Goal: Task Accomplishment & Management: Use online tool/utility

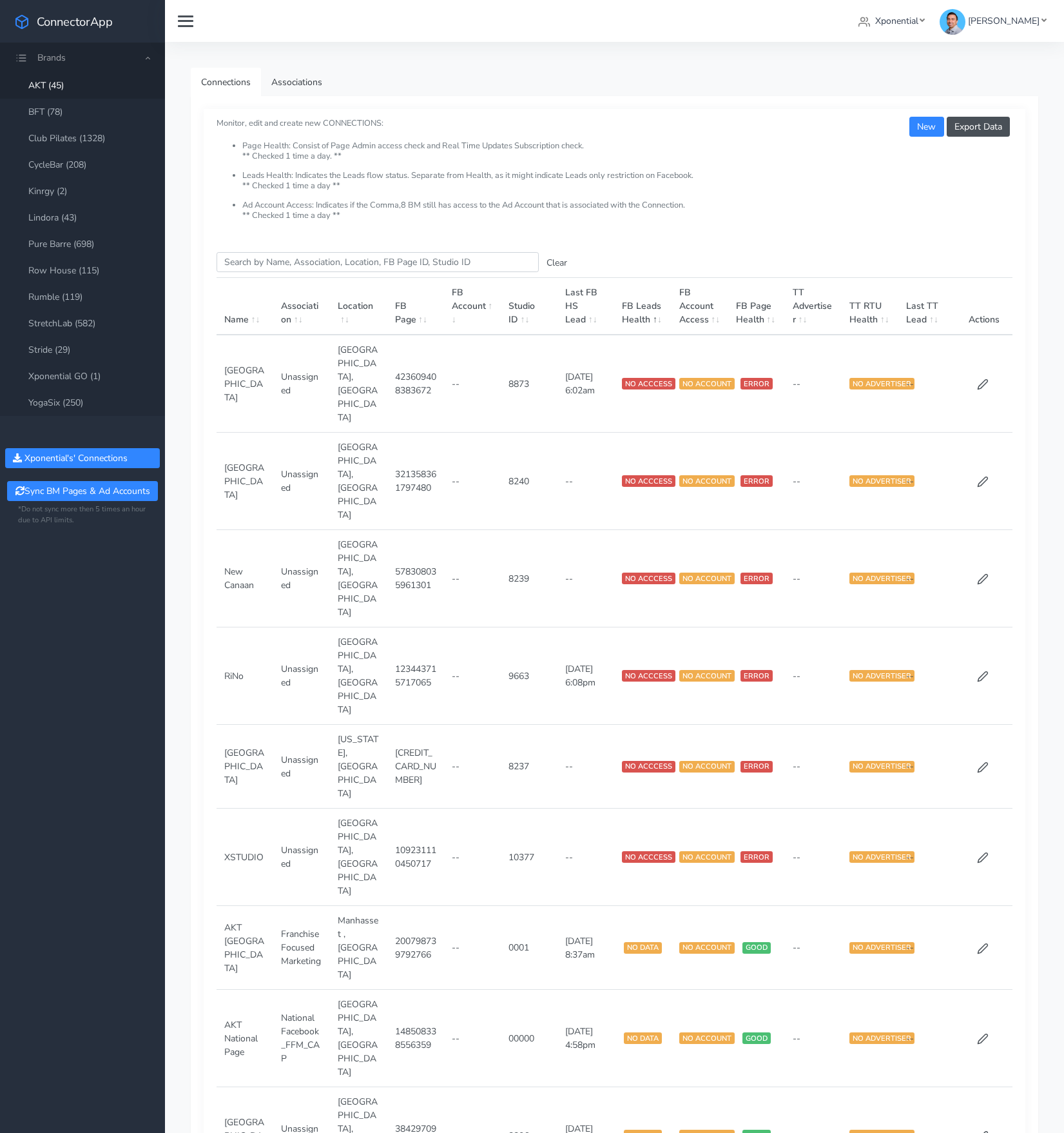
click at [774, 151] on li "Page Health: Consist of Page Admin access check and Real Time Updates Subscript…" at bounding box center [627, 155] width 770 height 30
click at [464, 311] on th "FB Account" at bounding box center [473, 306] width 57 height 57
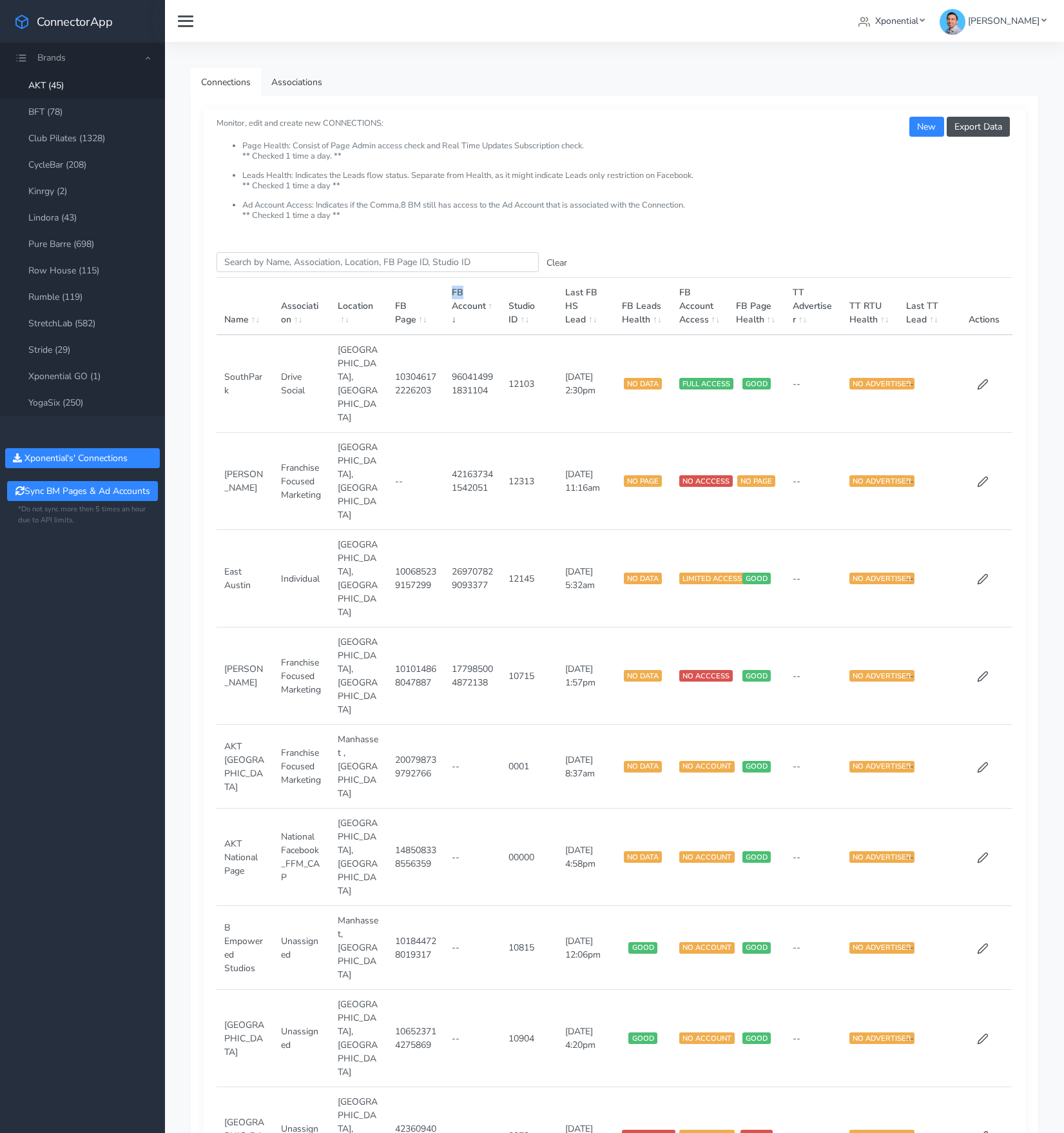
click at [464, 311] on th "FB Account" at bounding box center [473, 306] width 57 height 57
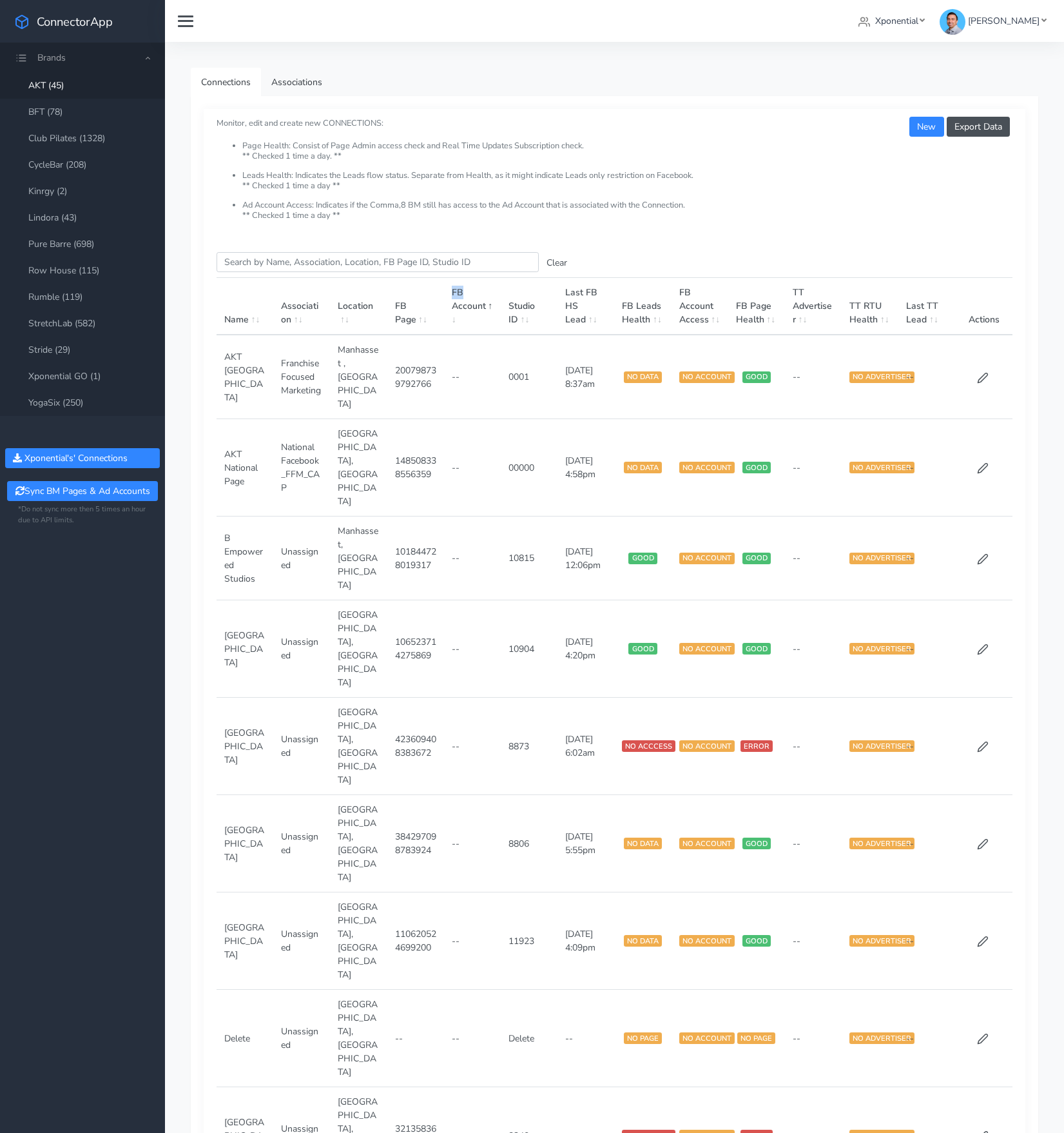
scroll to position [11, 0]
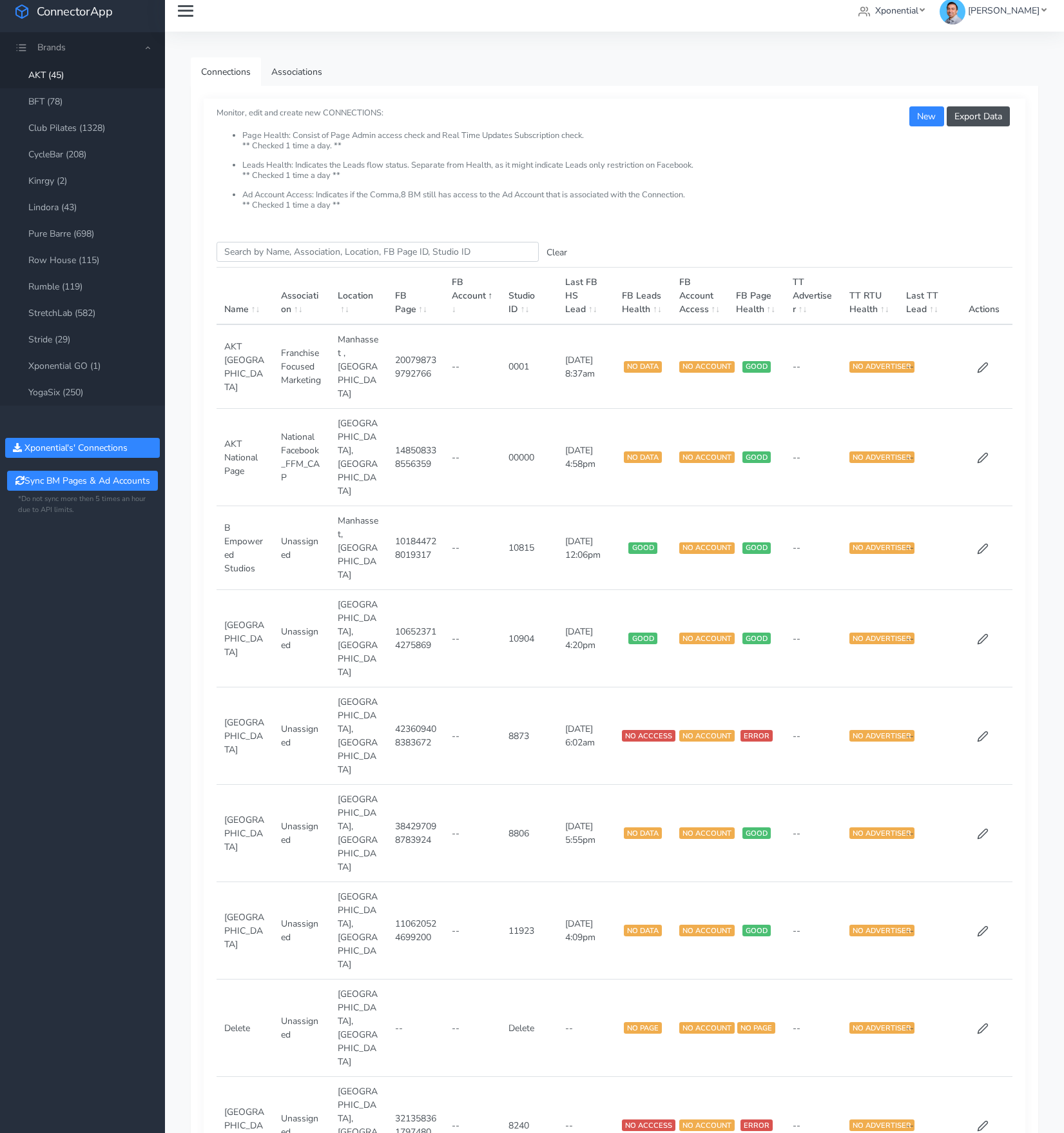
click at [460, 316] on span at bounding box center [472, 303] width 41 height 26
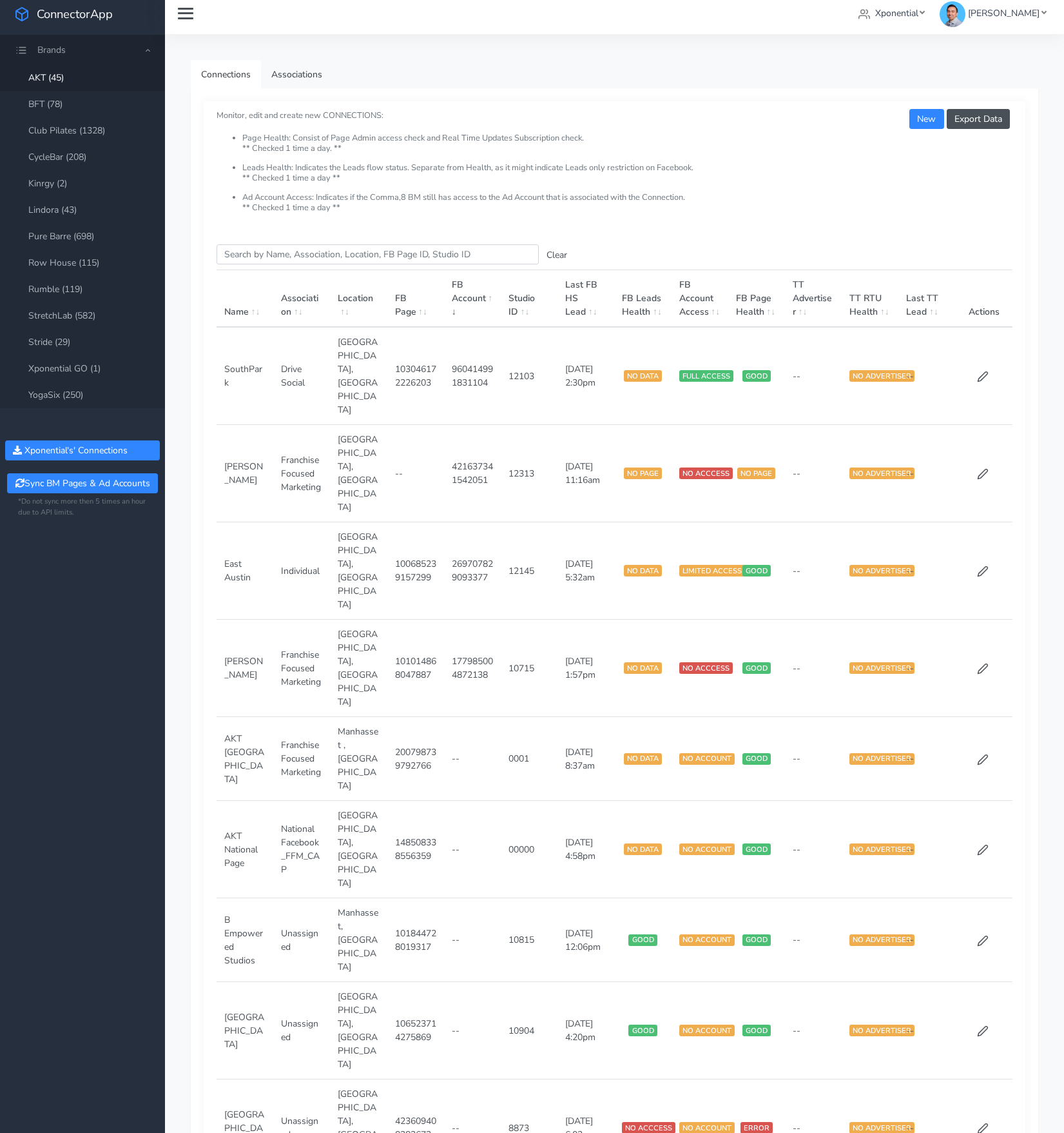
scroll to position [0, 0]
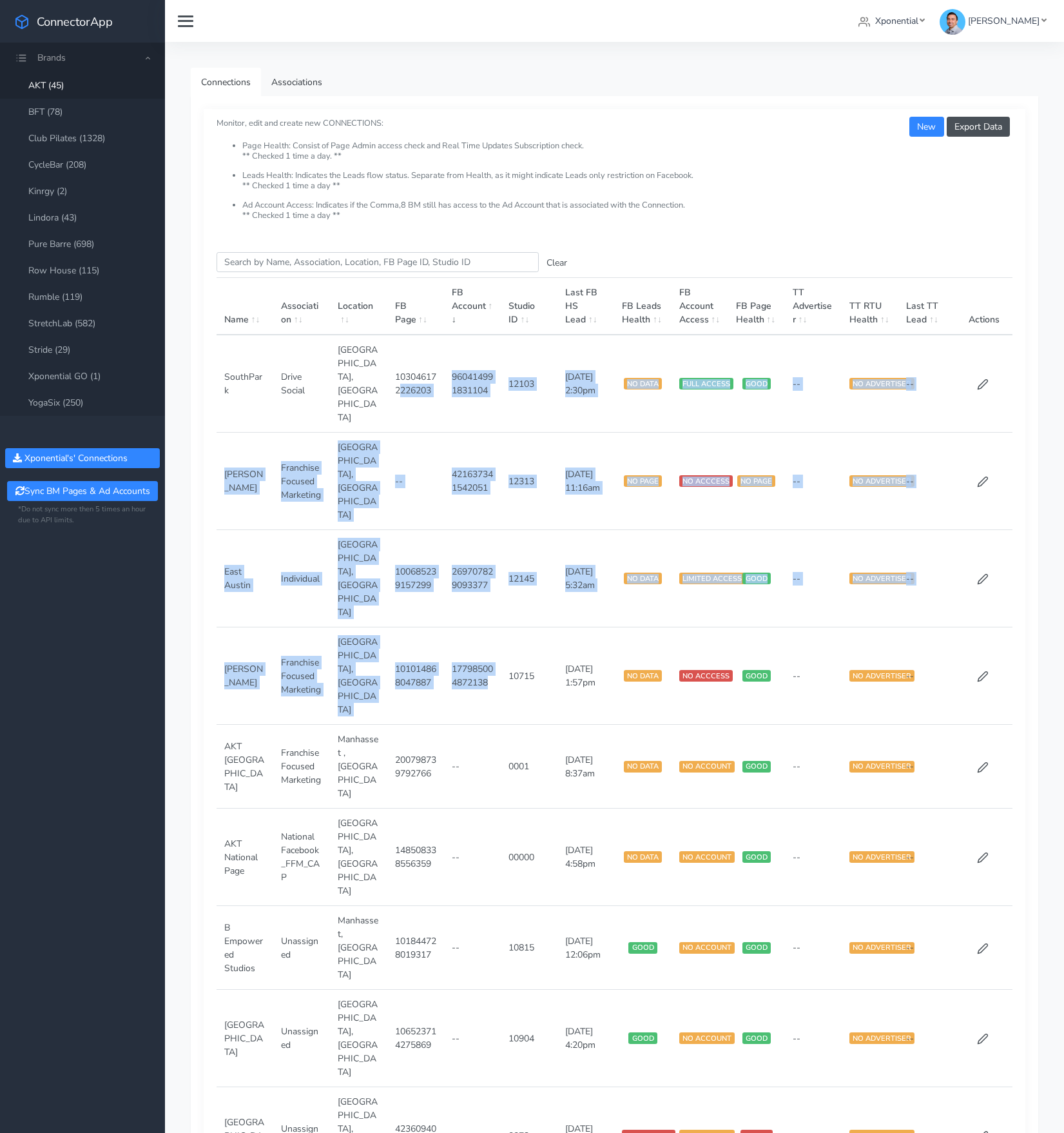
drag, startPoint x: 465, startPoint y: 560, endPoint x: 403, endPoint y: 381, distance: 189.4
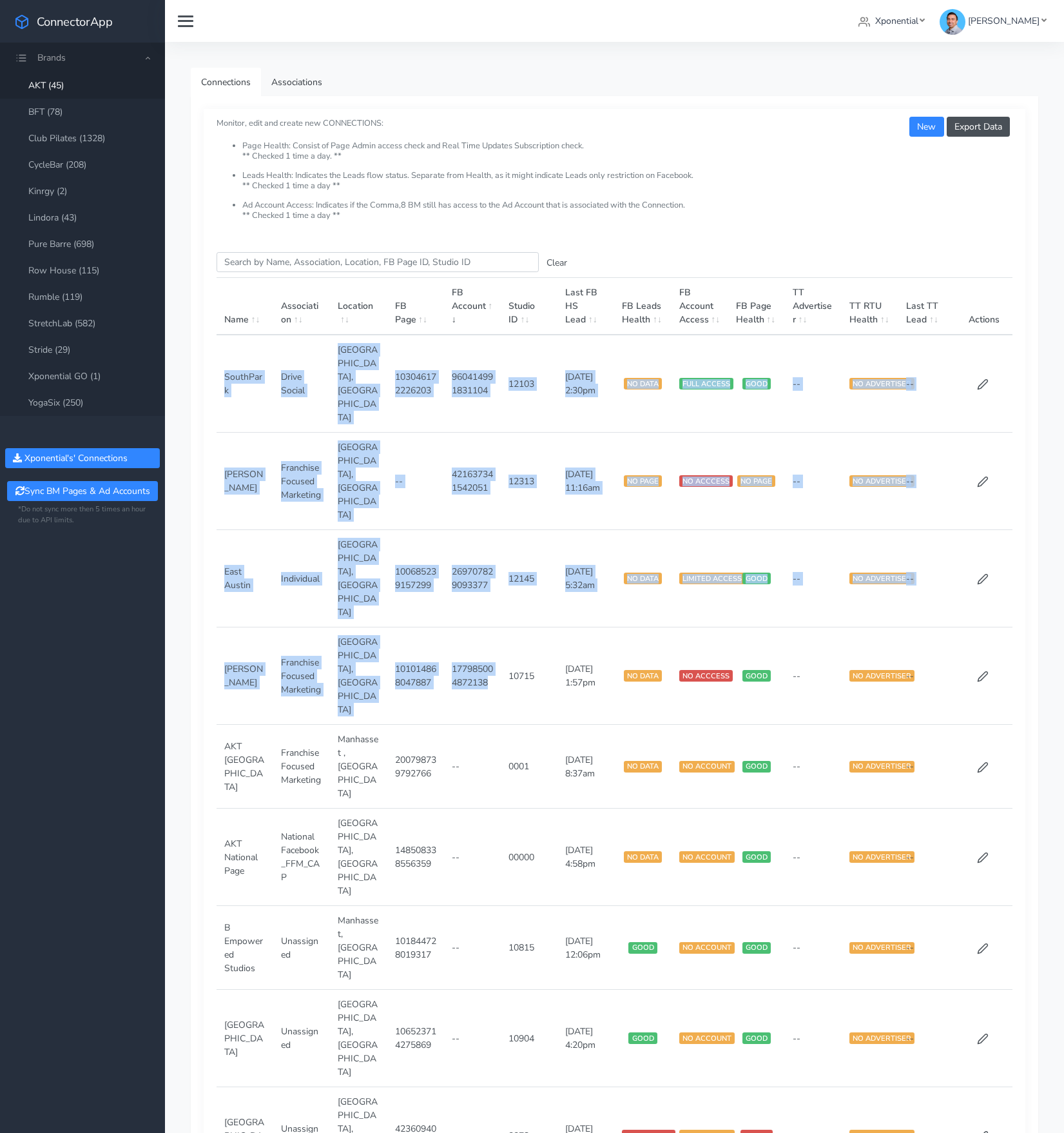
drag, startPoint x: 435, startPoint y: 561, endPoint x: 248, endPoint y: 377, distance: 262.3
drag, startPoint x: 439, startPoint y: 409, endPoint x: 460, endPoint y: 391, distance: 27.7
click at [439, 432] on td "--" at bounding box center [416, 481] width 57 height 97
drag, startPoint x: 464, startPoint y: 557, endPoint x: 482, endPoint y: 511, distance: 49.4
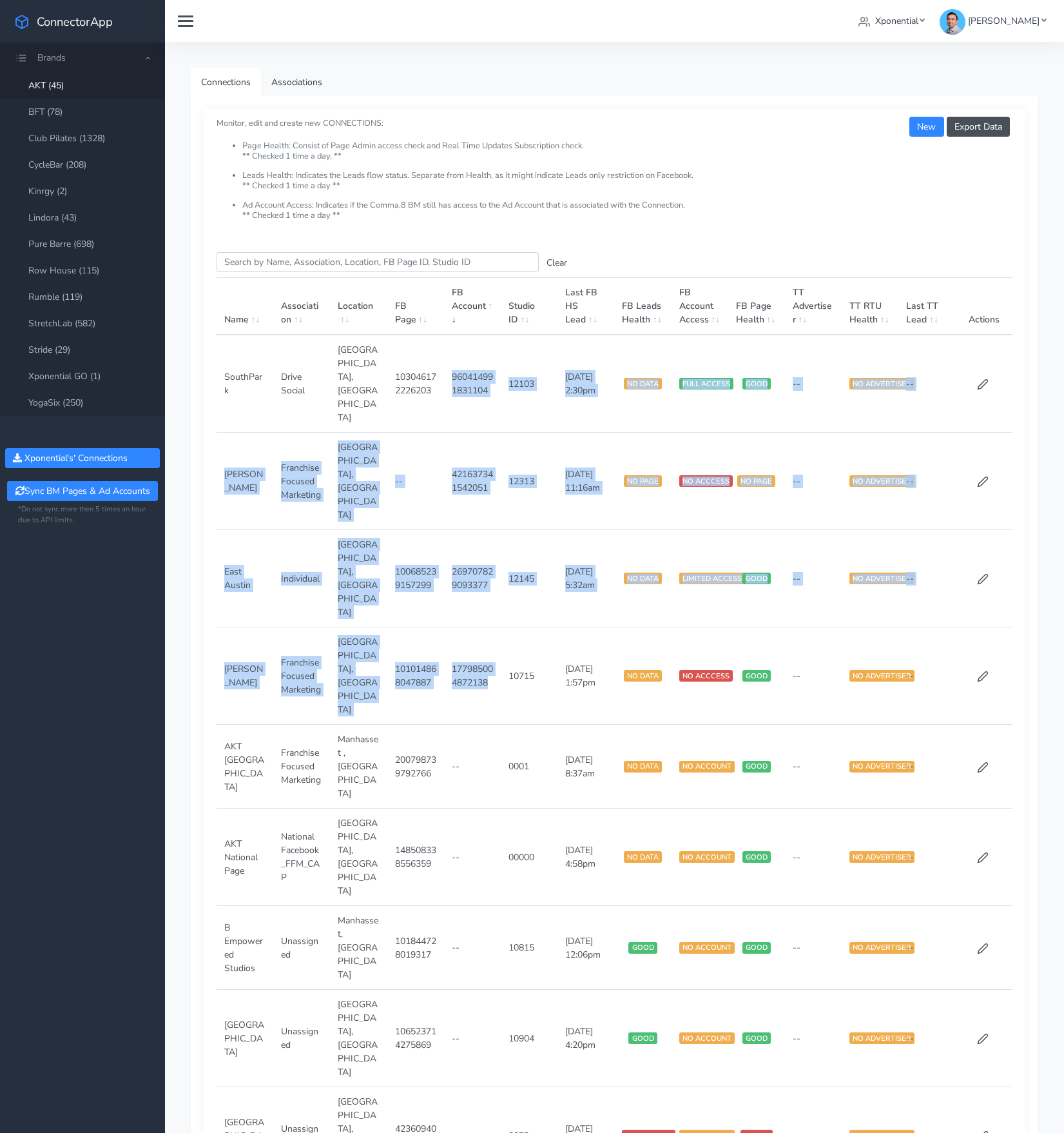
drag, startPoint x: 499, startPoint y: 631, endPoint x: 614, endPoint y: 920, distance: 311.0
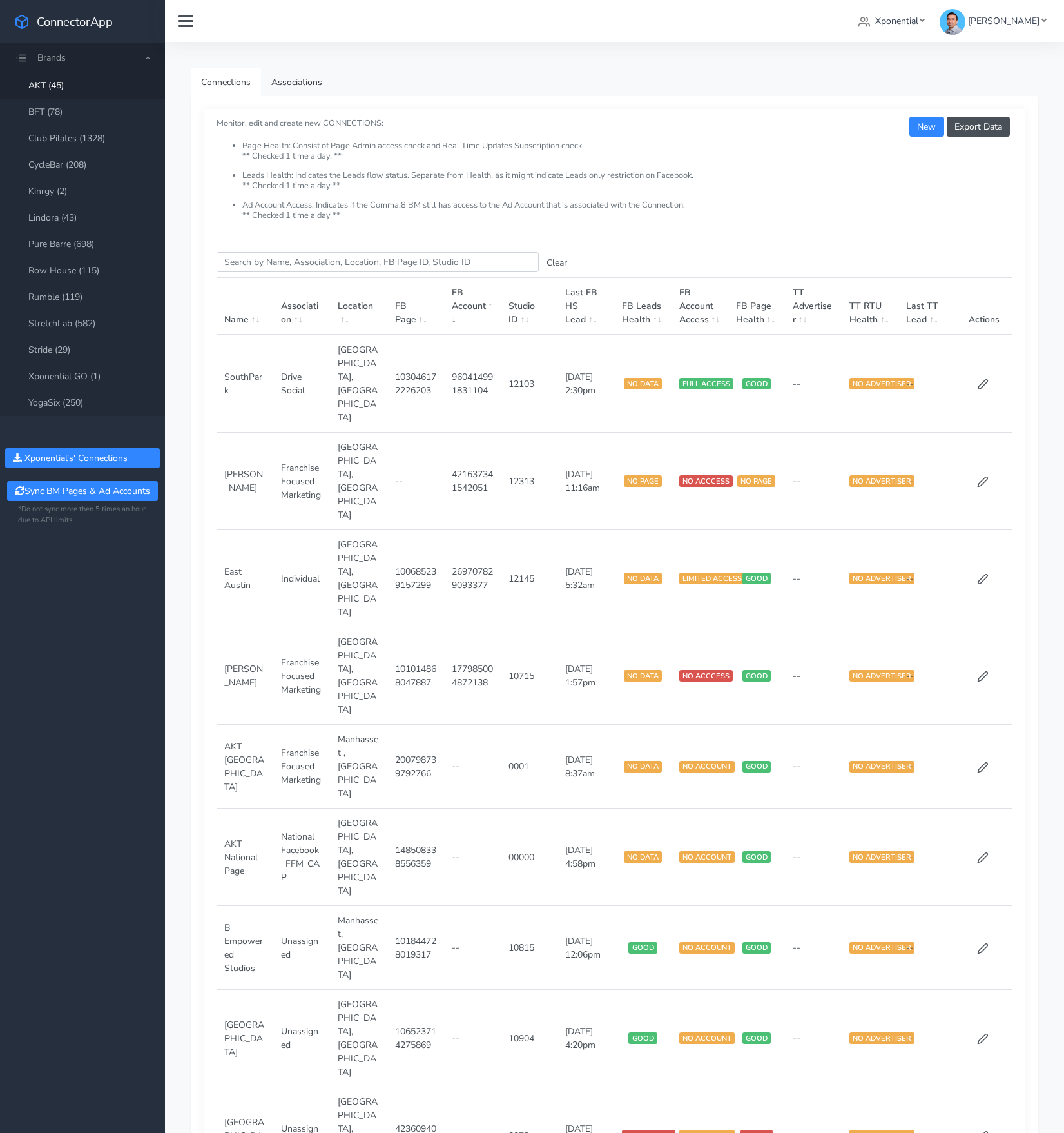
click at [477, 627] on td "177985004872138" at bounding box center [473, 676] width 57 height 97
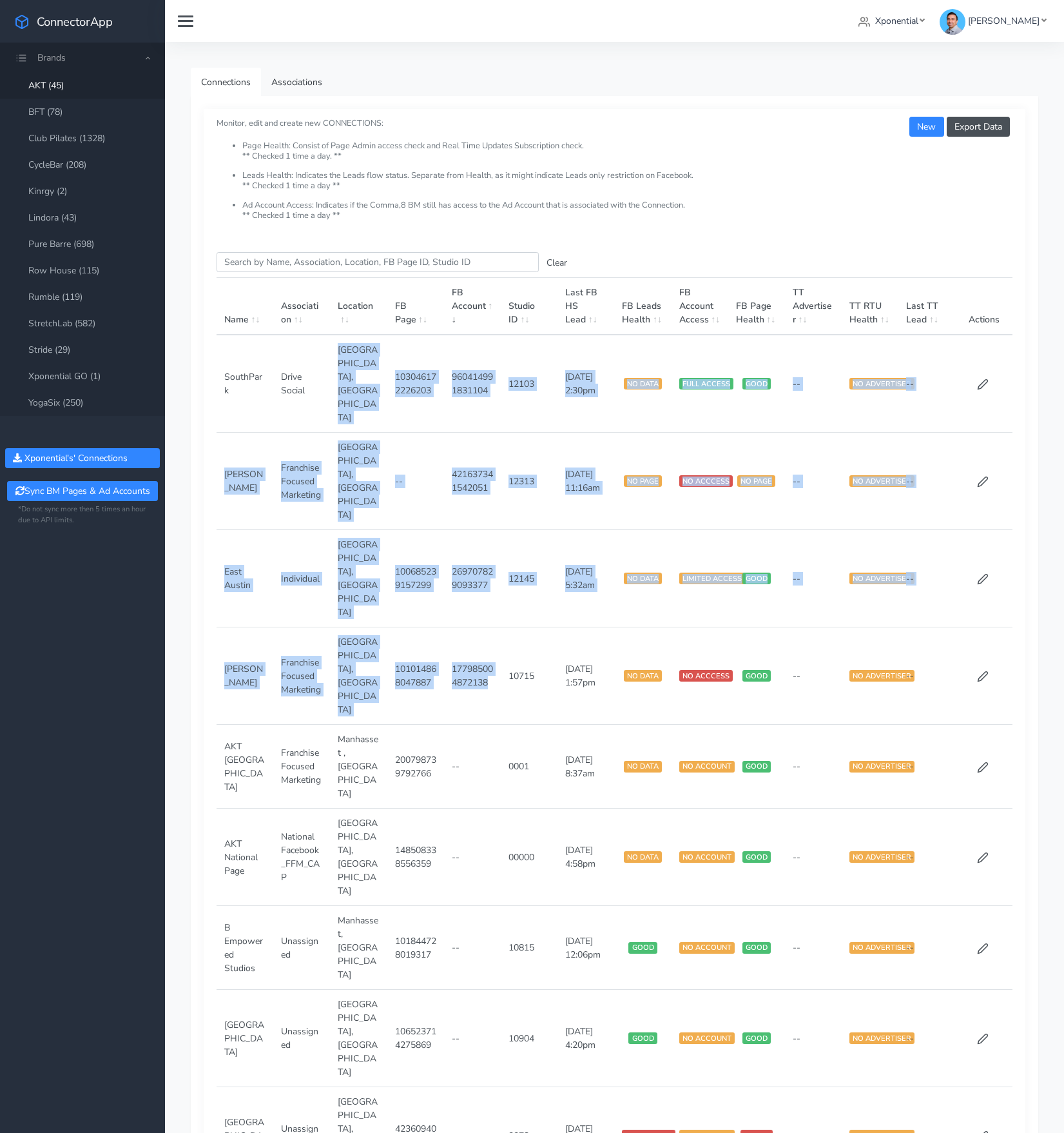
drag, startPoint x: 456, startPoint y: 562, endPoint x: 384, endPoint y: 363, distance: 211.6
click at [63, 143] on link "Club Pilates (1328)" at bounding box center [83, 138] width 165 height 27
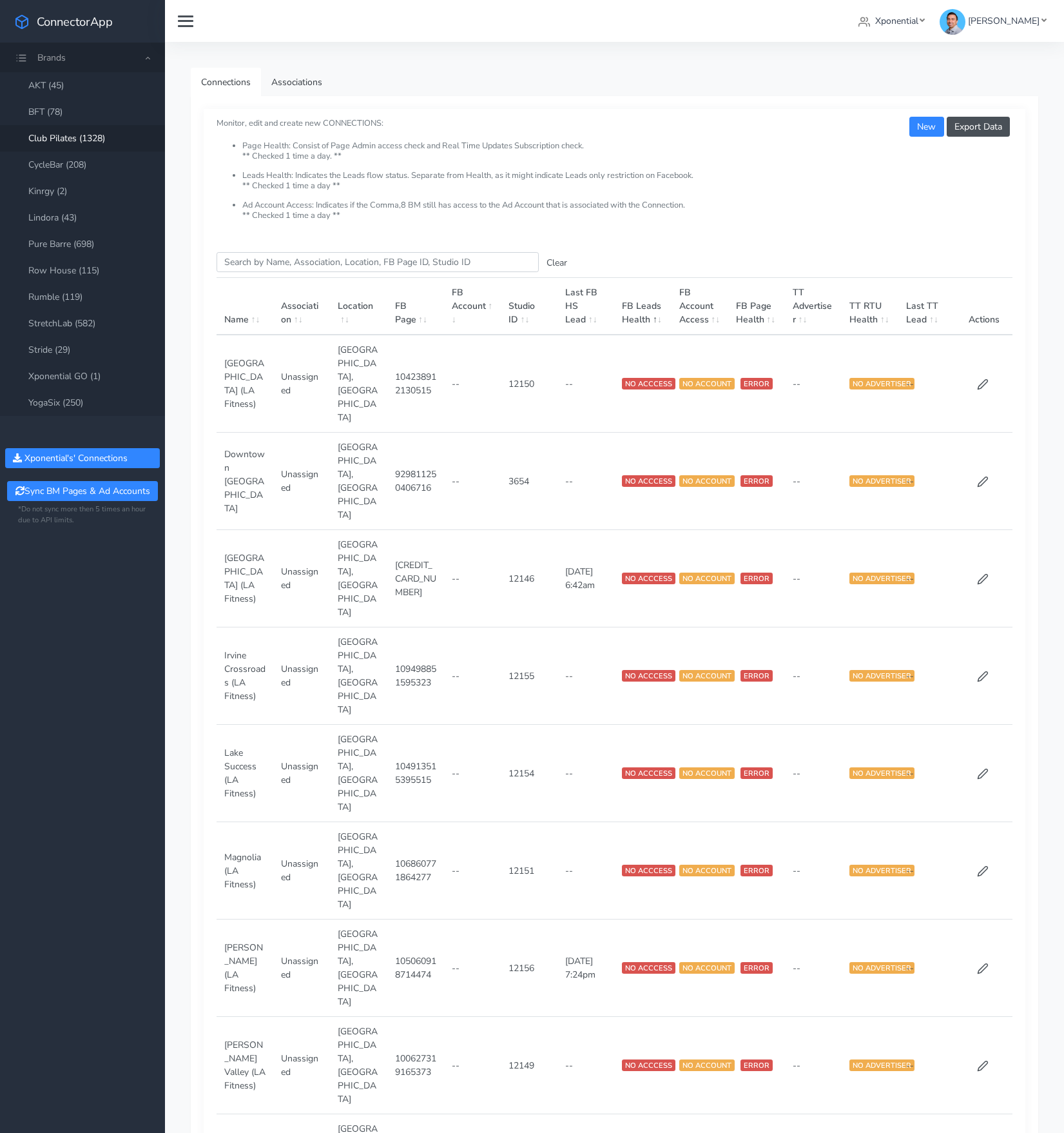
drag, startPoint x: 475, startPoint y: 328, endPoint x: 468, endPoint y: 321, distance: 9.9
click at [475, 328] on th "FB Account" at bounding box center [473, 306] width 57 height 57
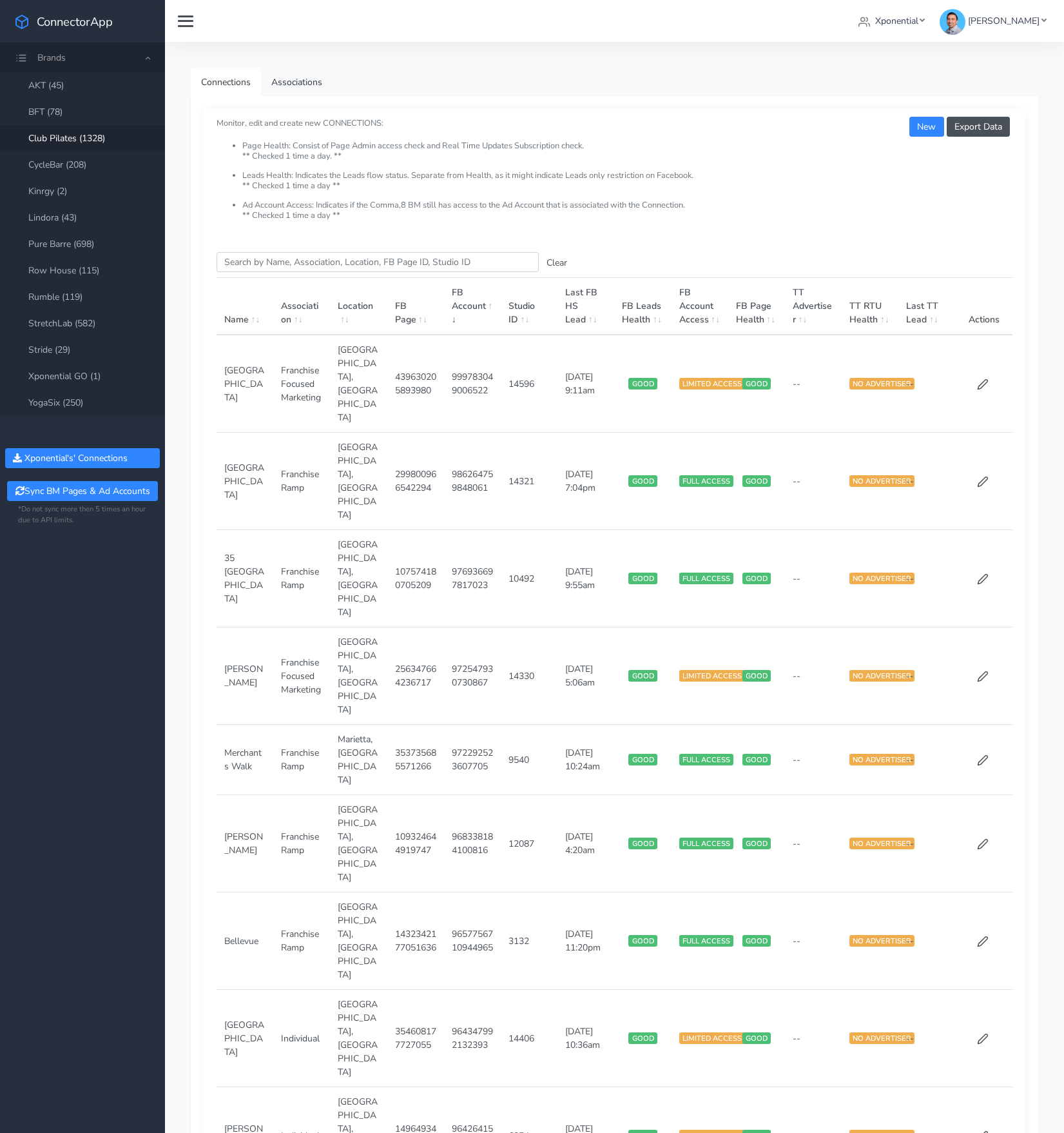
click at [467, 320] on th "FB Account" at bounding box center [473, 306] width 57 height 57
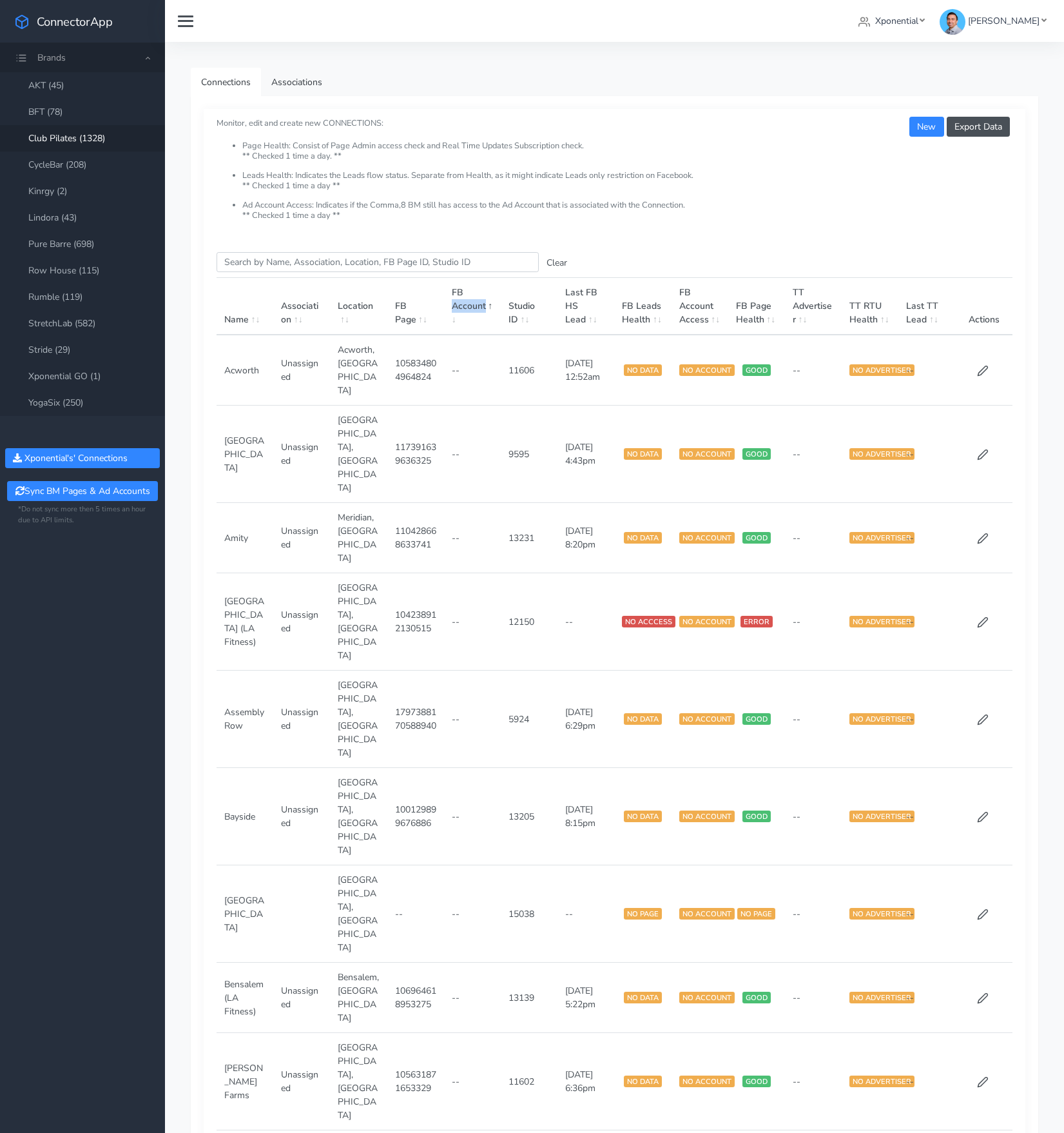
click at [467, 320] on th "FB Account" at bounding box center [473, 306] width 57 height 57
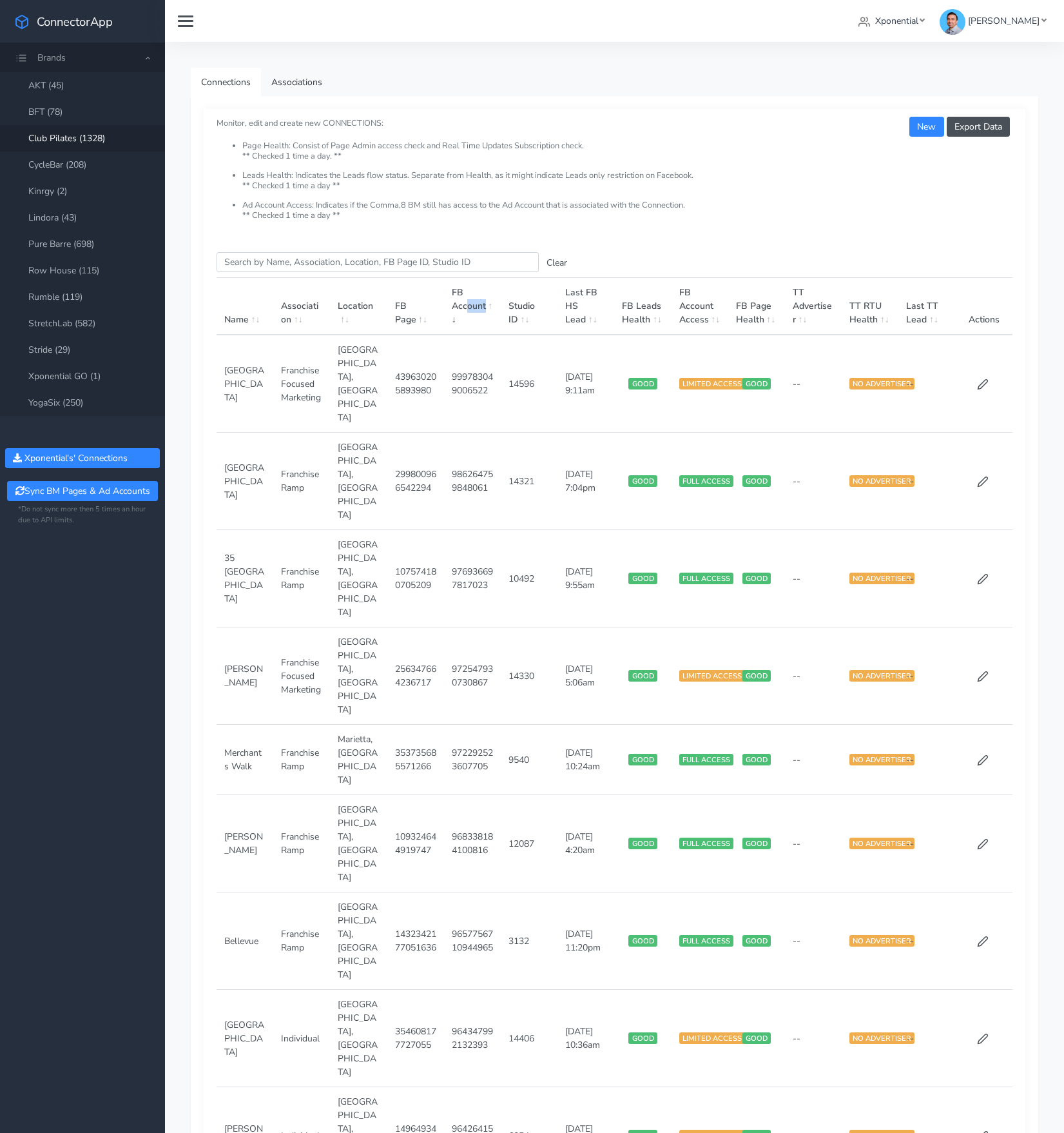
click at [467, 320] on th "FB Account" at bounding box center [473, 306] width 57 height 57
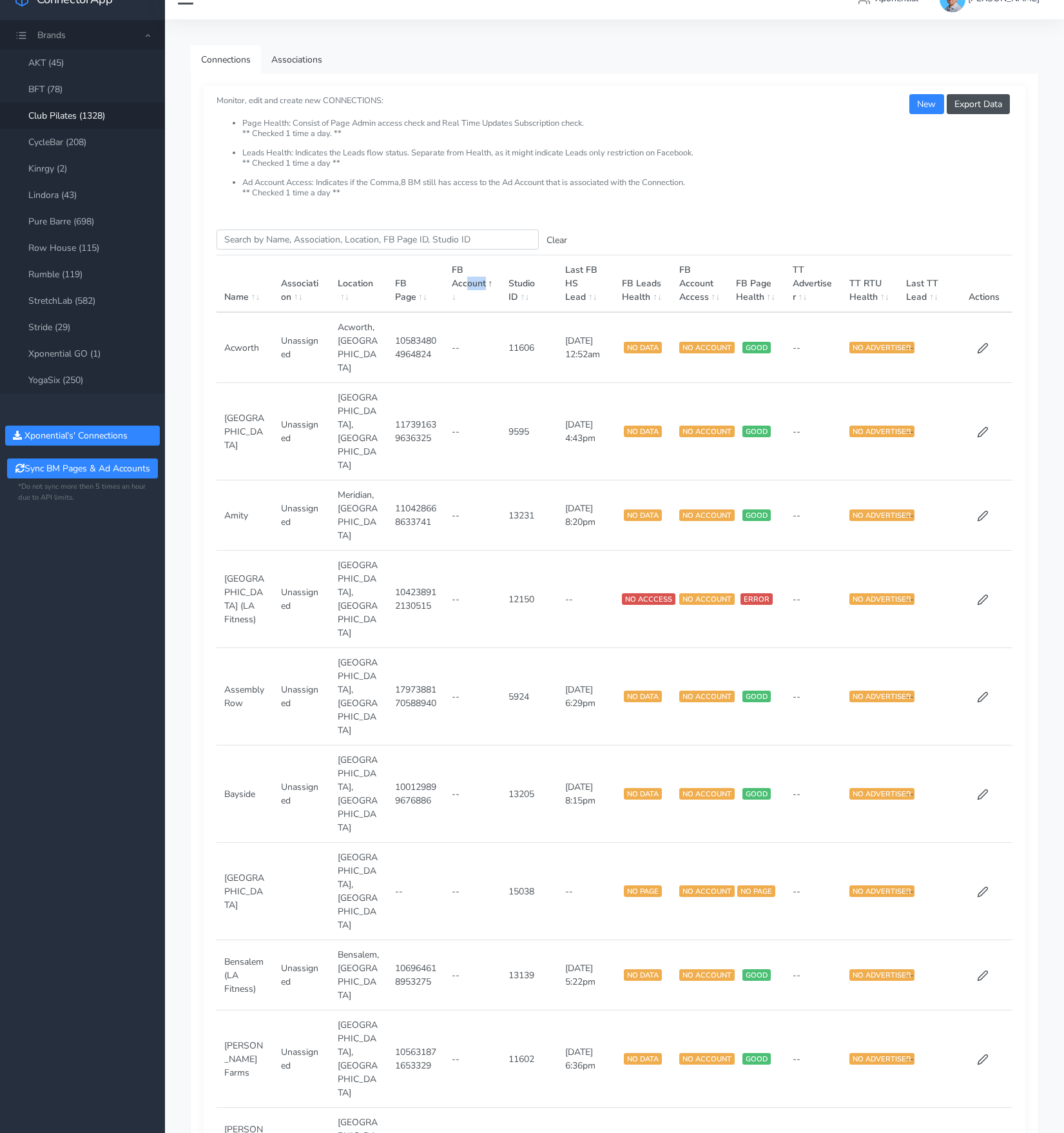
scroll to position [471, 0]
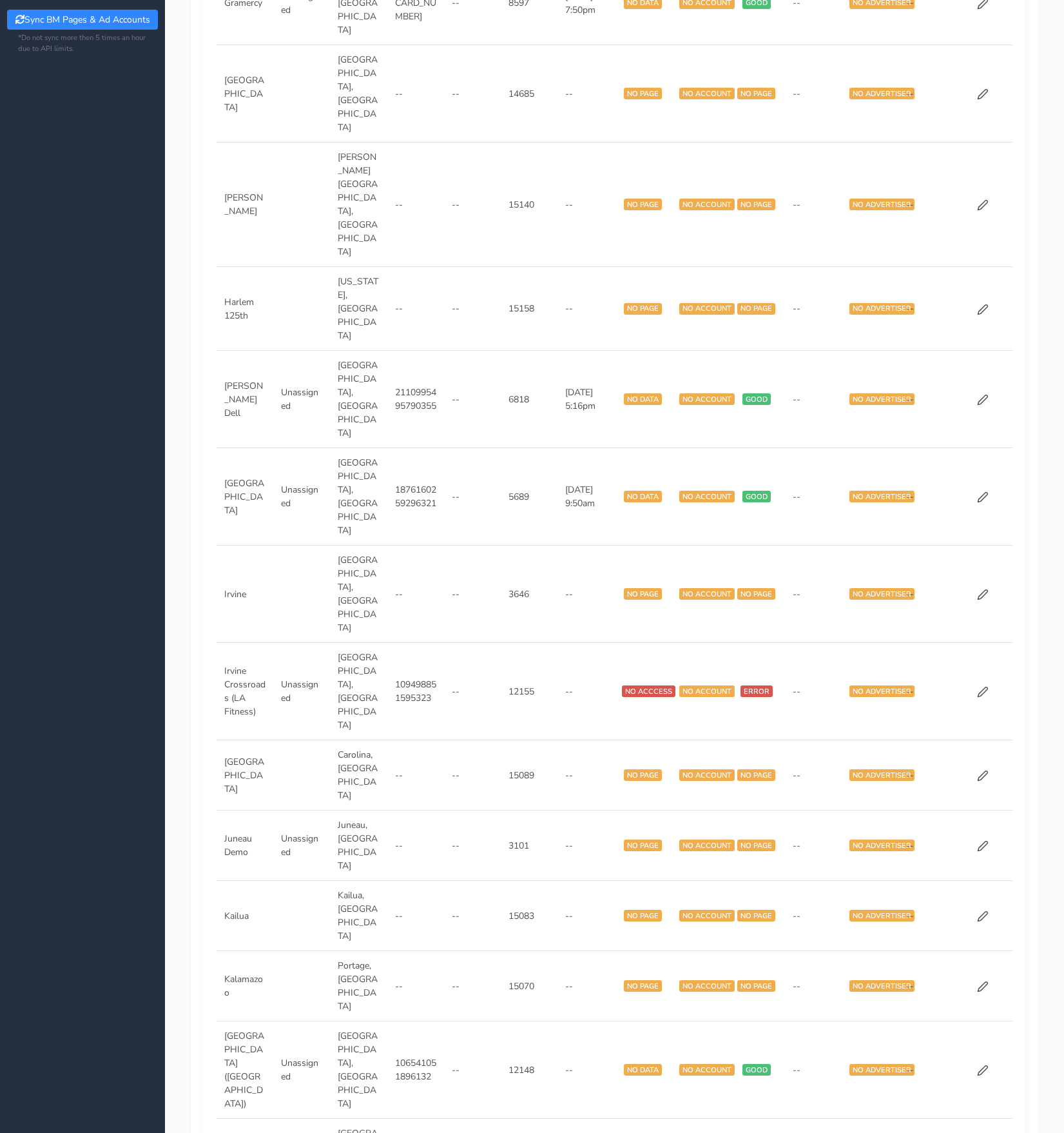
scroll to position [426, 0]
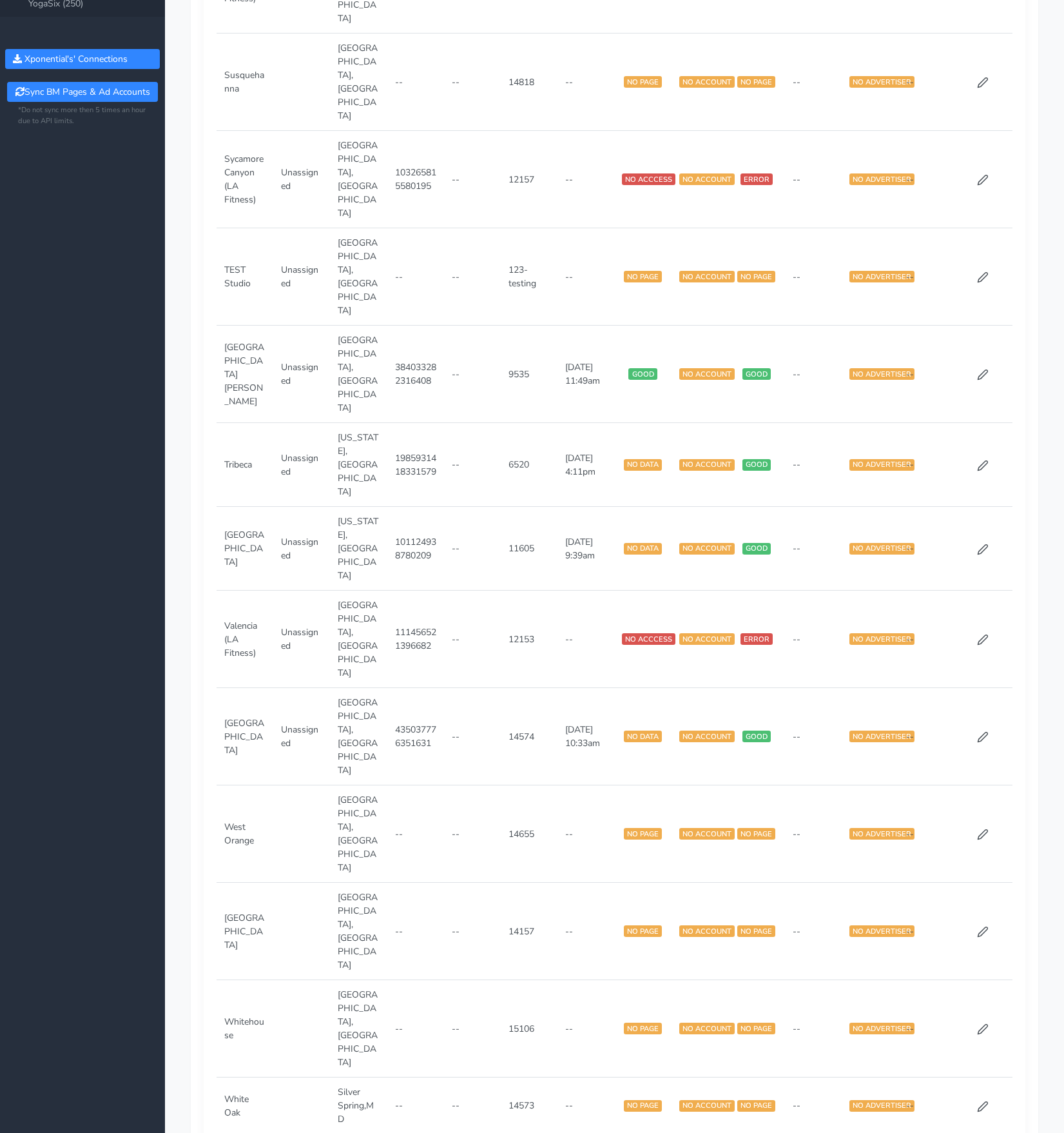
scroll to position [397, 0]
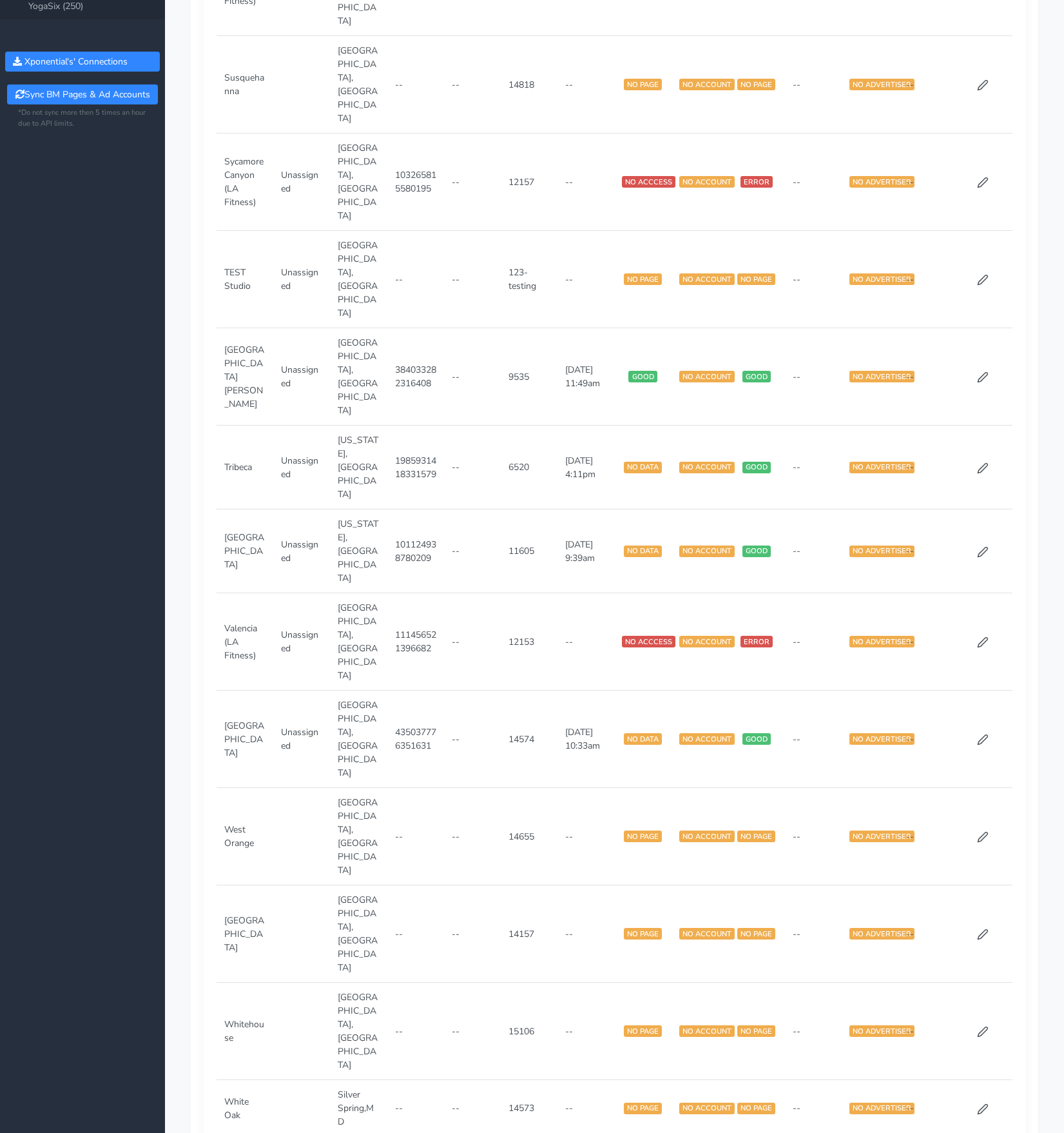
drag, startPoint x: 467, startPoint y: 936, endPoint x: 474, endPoint y: 870, distance: 66.4
drag, startPoint x: 450, startPoint y: 870, endPoint x: 464, endPoint y: 896, distance: 29.5
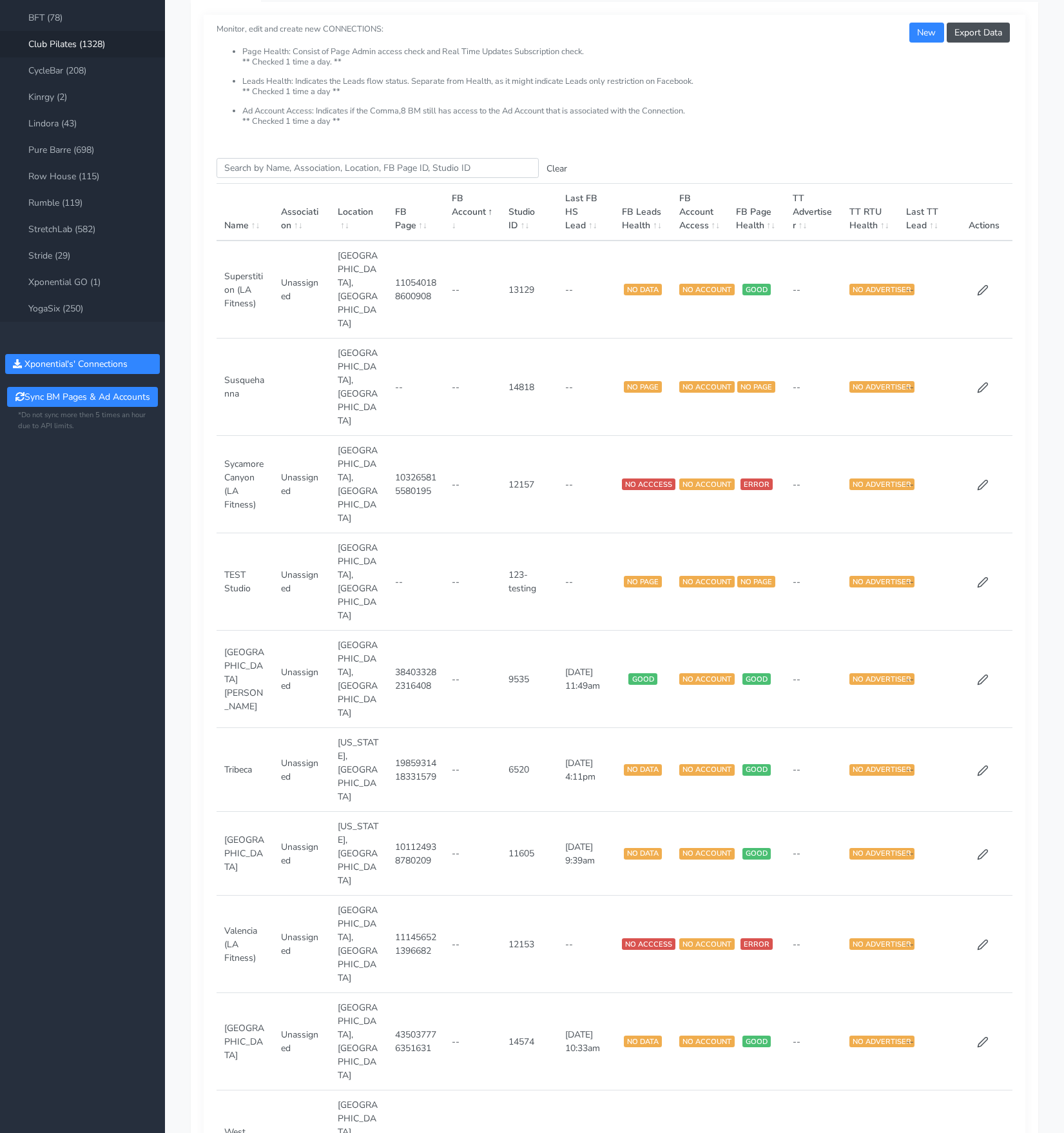
scroll to position [0, 0]
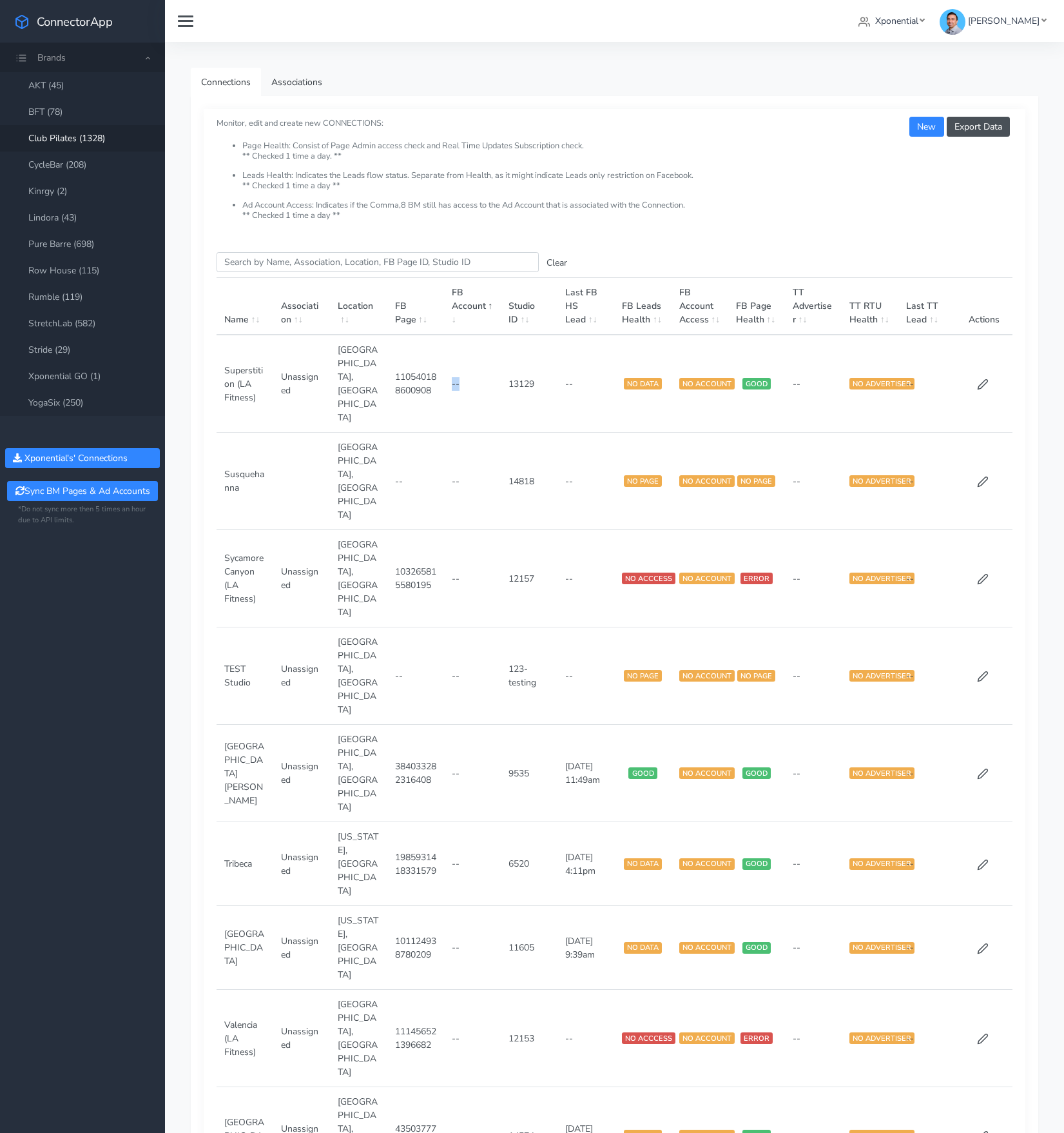
click at [480, 376] on td "--" at bounding box center [473, 383] width 57 height 98
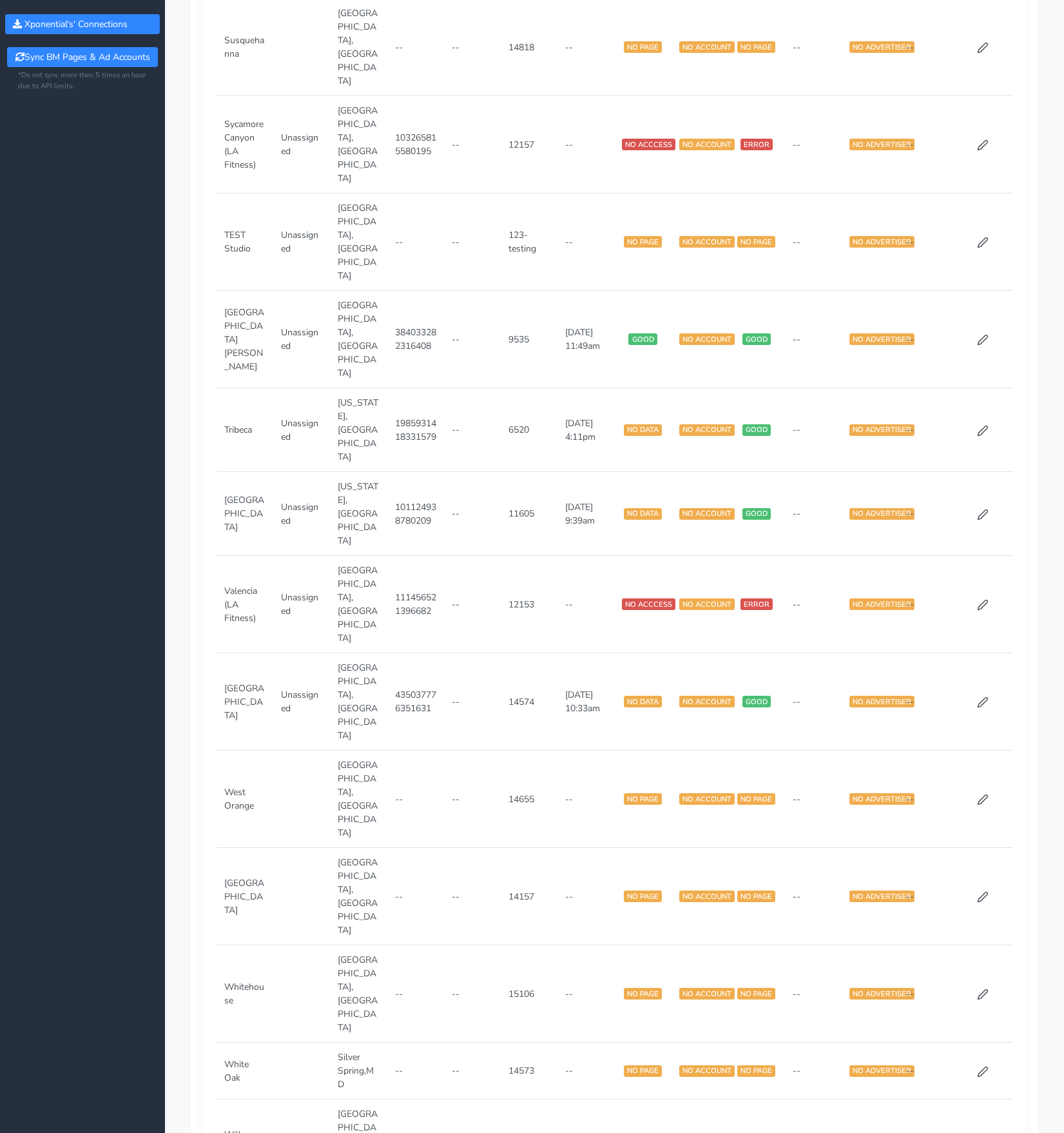
scroll to position [503, 0]
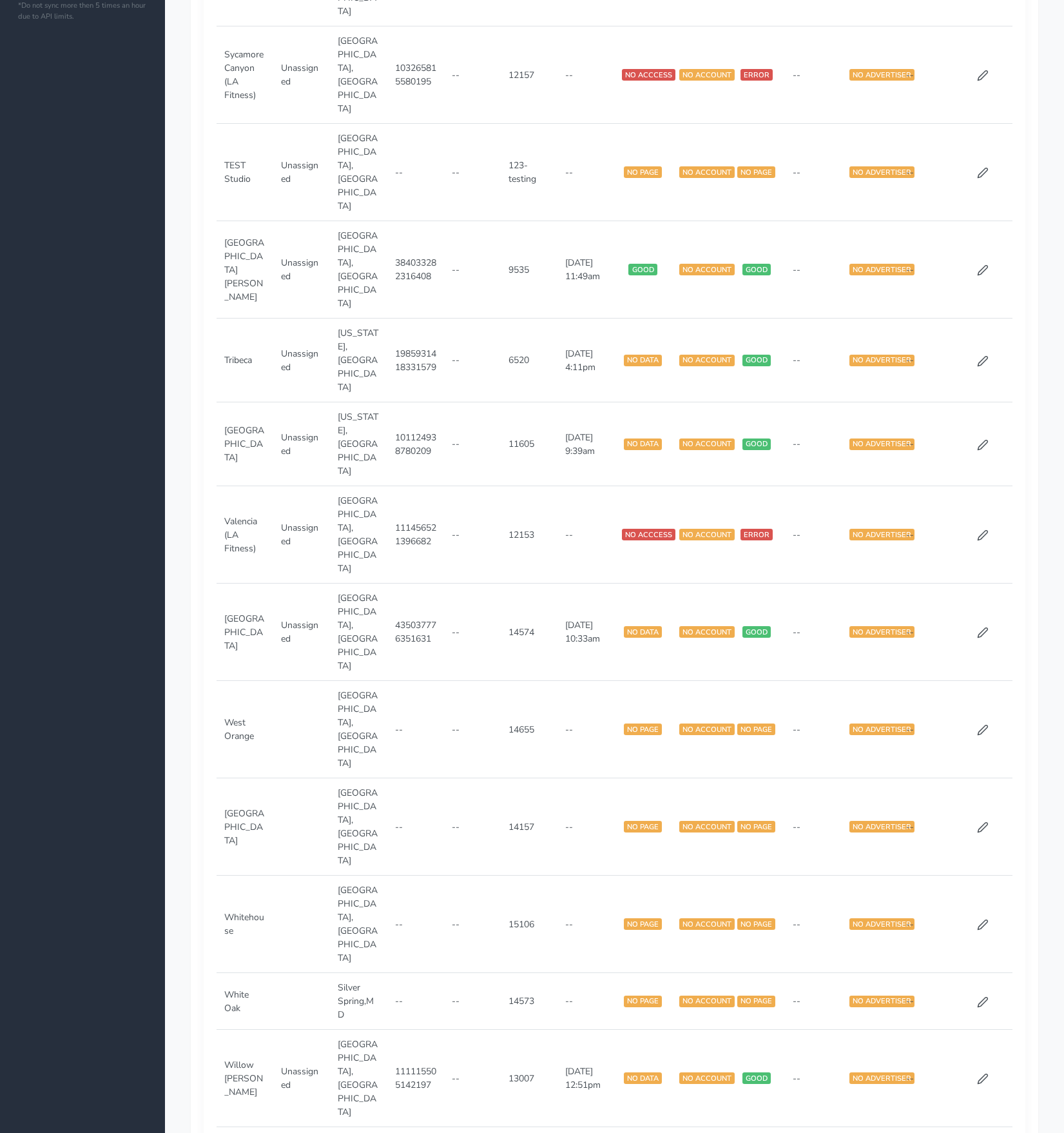
drag, startPoint x: 462, startPoint y: 807, endPoint x: 486, endPoint y: 818, distance: 26.4
click at [531, 974] on div "Search this table Clear Name Association Location FB Page FB Account Studio ID …" at bounding box center [615, 735] width 822 height 2000
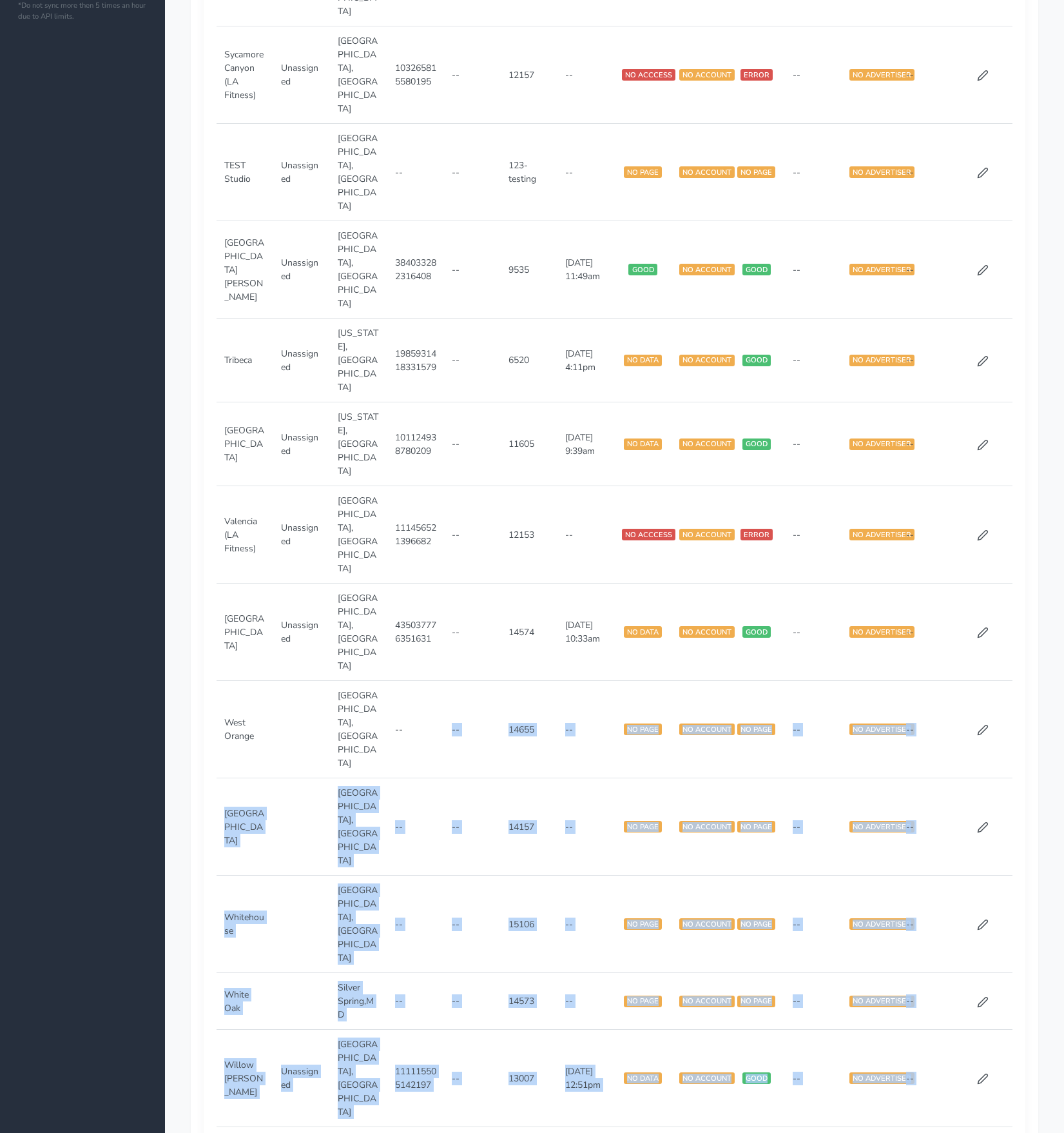
drag, startPoint x: 463, startPoint y: 772, endPoint x: 389, endPoint y: 382, distance: 397.0
click at [389, 382] on tbody "Superstition (LA Fitness) Unassigned [GEOGRAPHIC_DATA],AZ 110540188600908 -- 13…" at bounding box center [615, 757] width 796 height 1852
drag, startPoint x: 451, startPoint y: 754, endPoint x: 469, endPoint y: 774, distance: 26.9
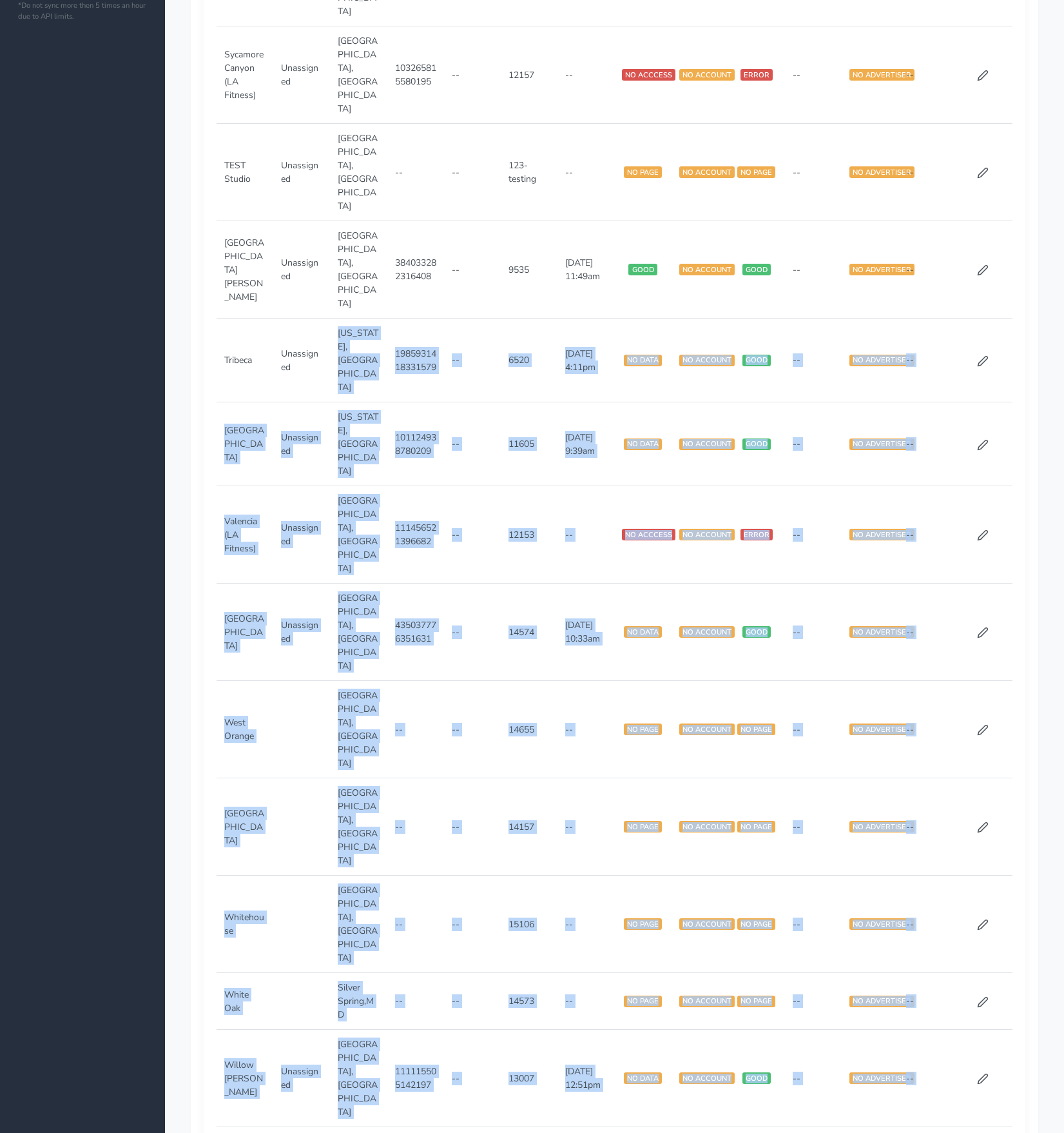
drag, startPoint x: 460, startPoint y: 749, endPoint x: 372, endPoint y: 125, distance: 630.2
click at [372, 125] on tbody "Superstition (LA Fitness) Unassigned [GEOGRAPHIC_DATA],AZ 110540188600908 -- 13…" at bounding box center [615, 757] width 796 height 1852
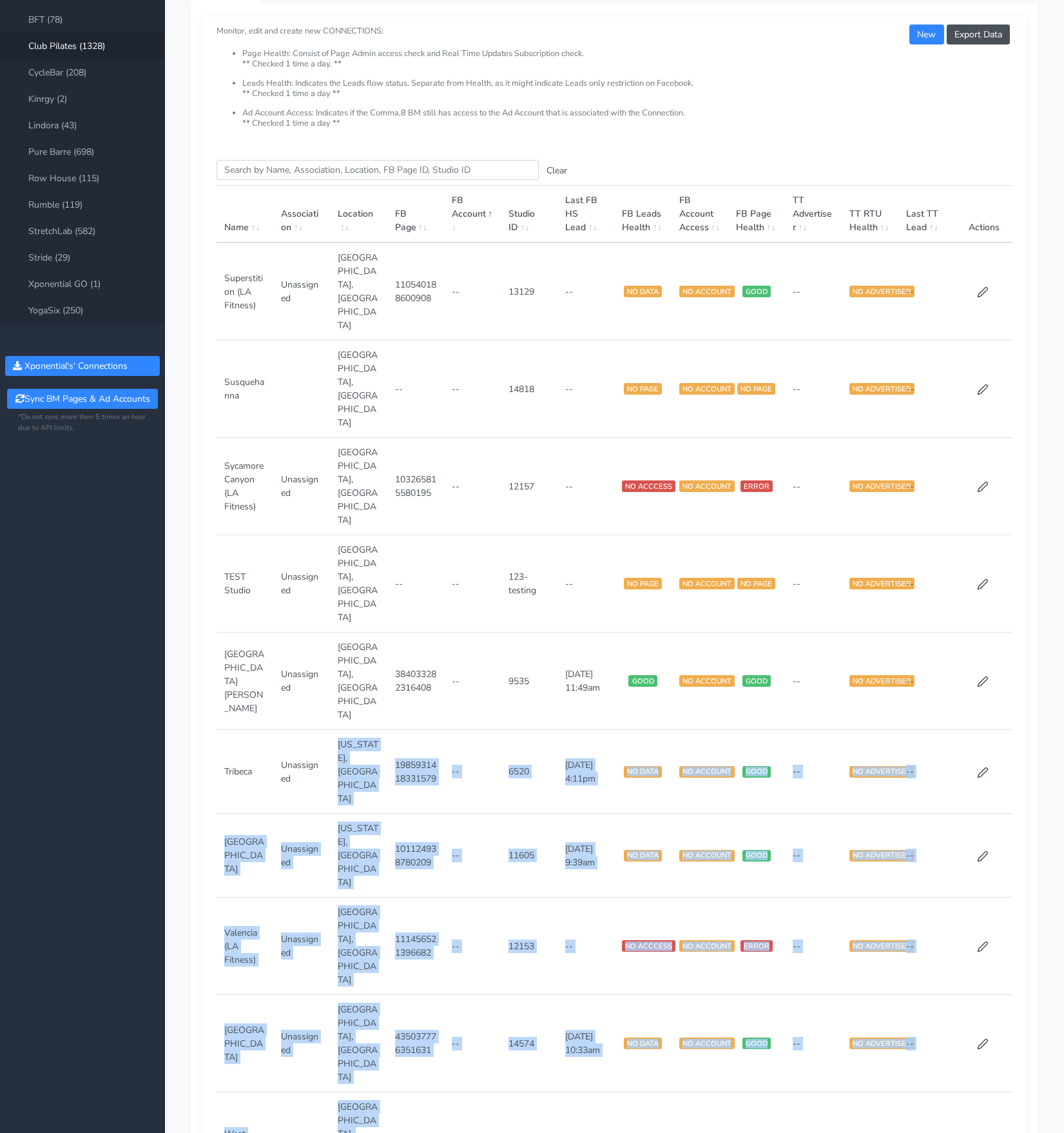
scroll to position [0, 0]
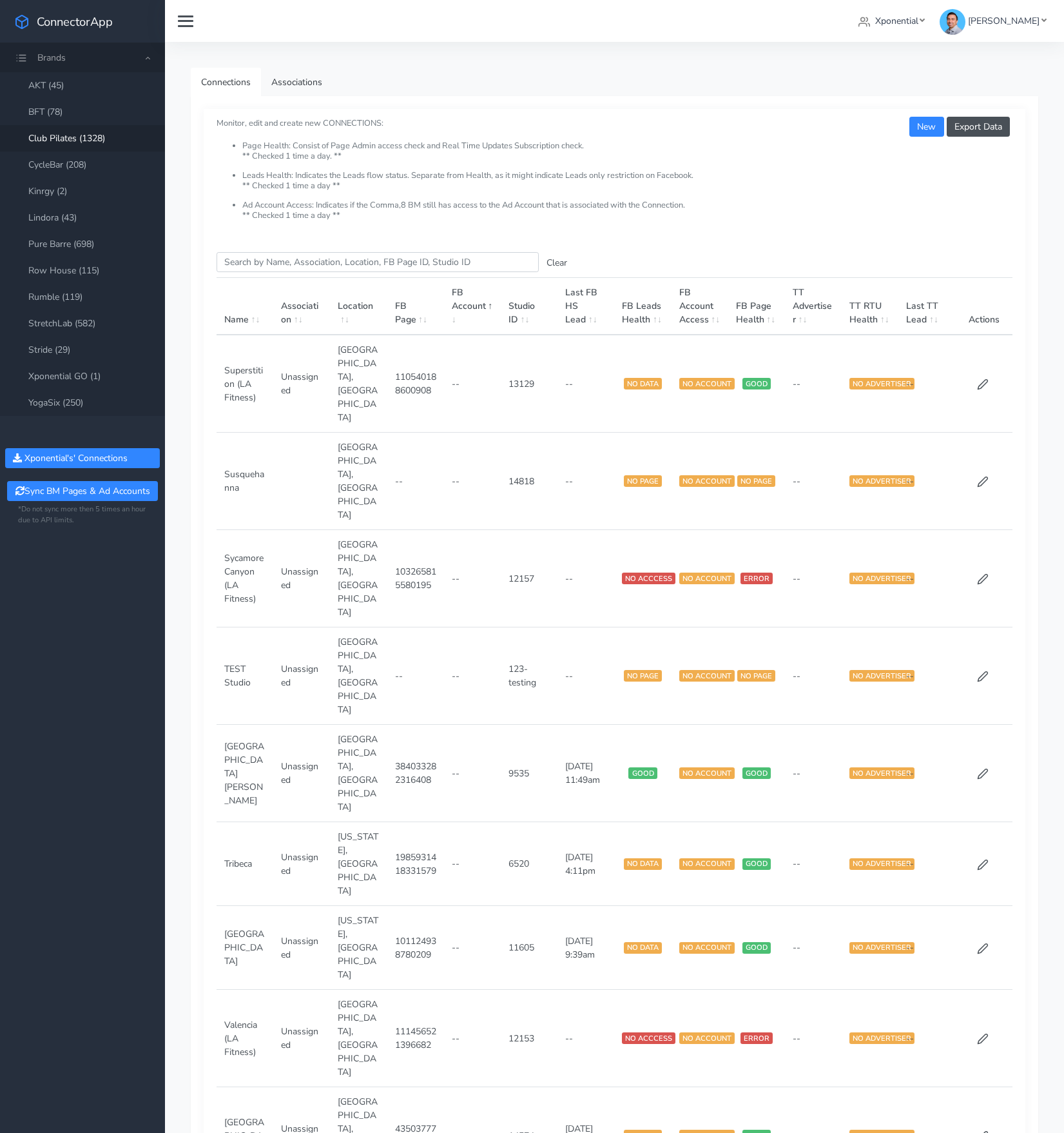
click at [408, 293] on th "FB Page" at bounding box center [416, 306] width 57 height 57
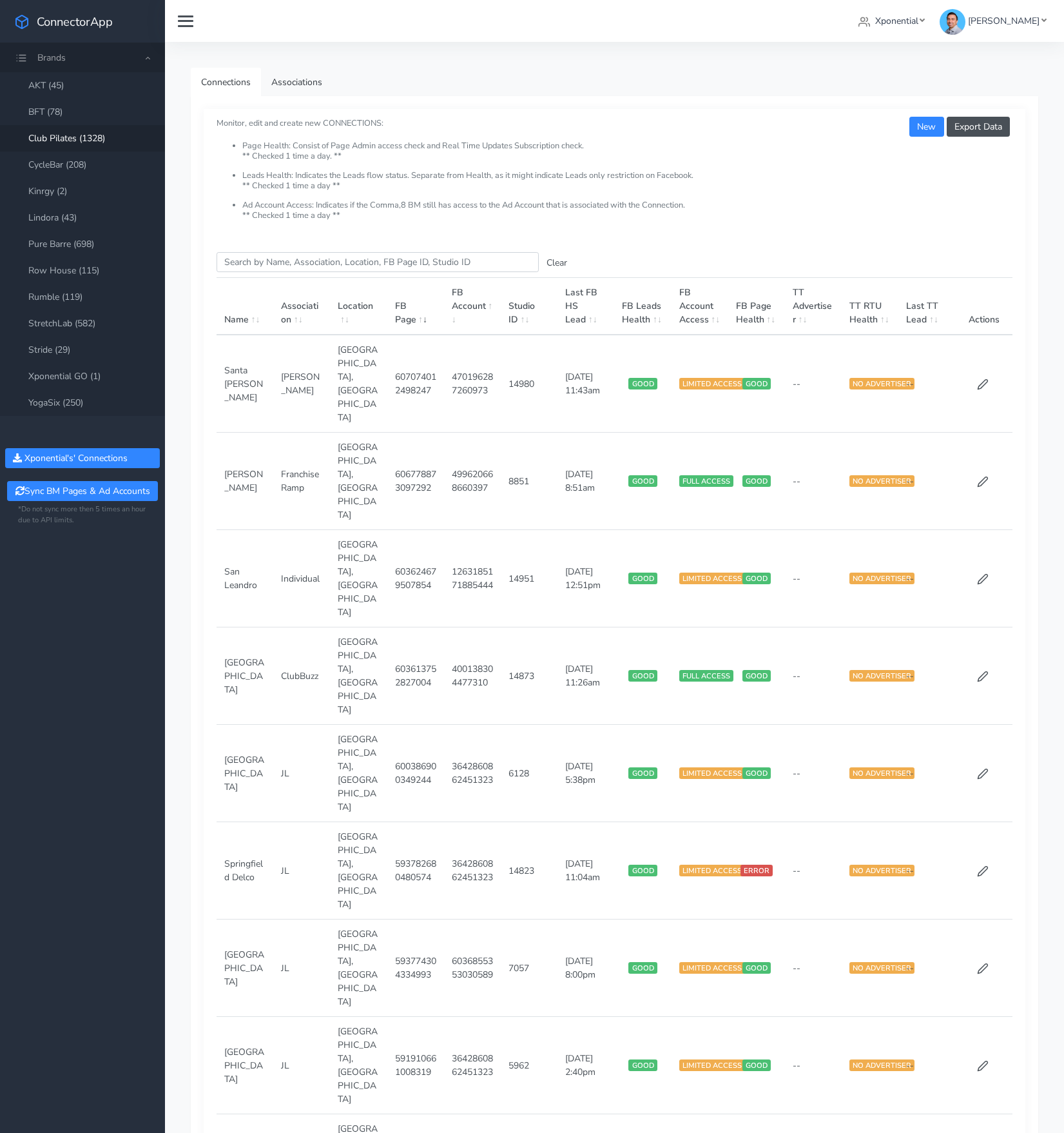
click at [556, 112] on div "Export Data New Monitor, edit and create new CONNECTIONS: Page Health: Consist …" at bounding box center [615, 174] width 822 height 130
